Goal: Check status: Check status

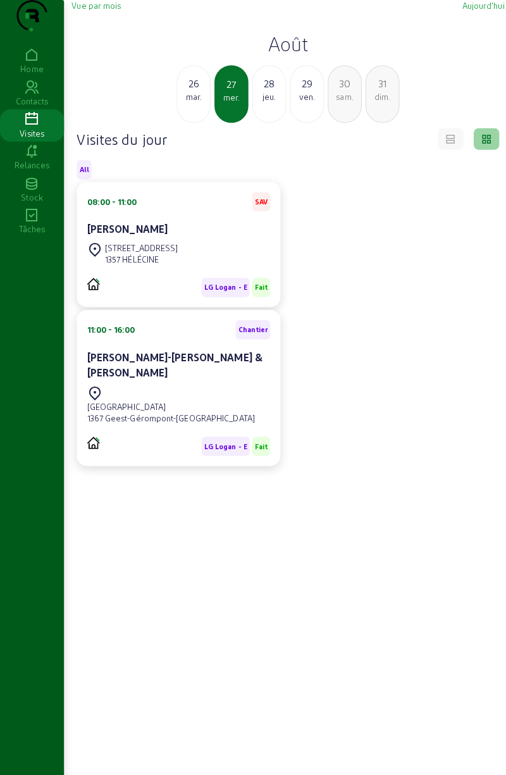
click at [268, 121] on div "28 jeu." at bounding box center [266, 93] width 34 height 57
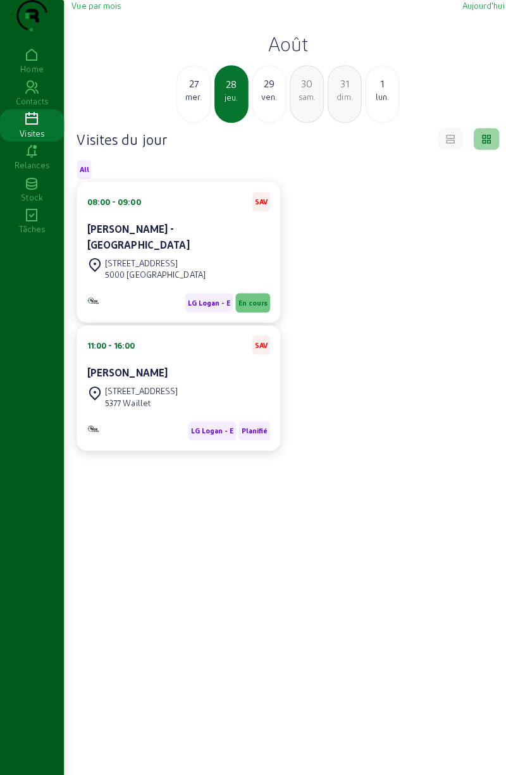
click at [240, 376] on div "[PERSON_NAME]" at bounding box center [176, 368] width 181 height 15
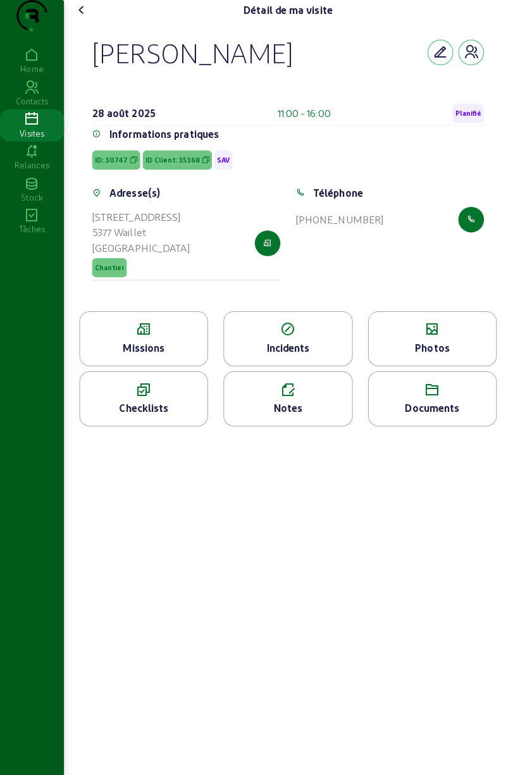
click at [323, 603] on div "Détail de ma visite [PERSON_NAME] [DATE] 11:00 - 16:00 Planifié Informations pr…" at bounding box center [284, 387] width 443 height 775
click at [256, 719] on div "Détail de ma visite [PERSON_NAME] [DATE] 11:00 - 16:00 Planifié Informations pr…" at bounding box center [284, 387] width 443 height 775
